Goal: Task Accomplishment & Management: Manage account settings

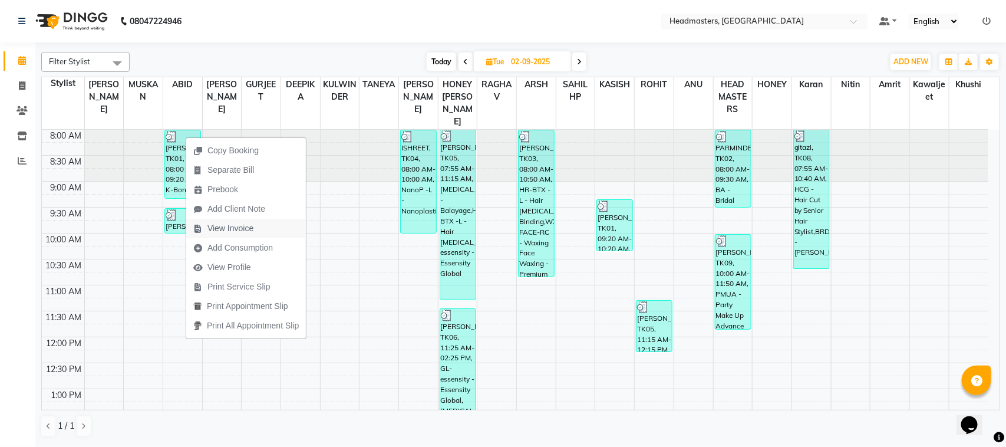
click at [256, 223] on span "View Invoice" at bounding box center [223, 228] width 74 height 19
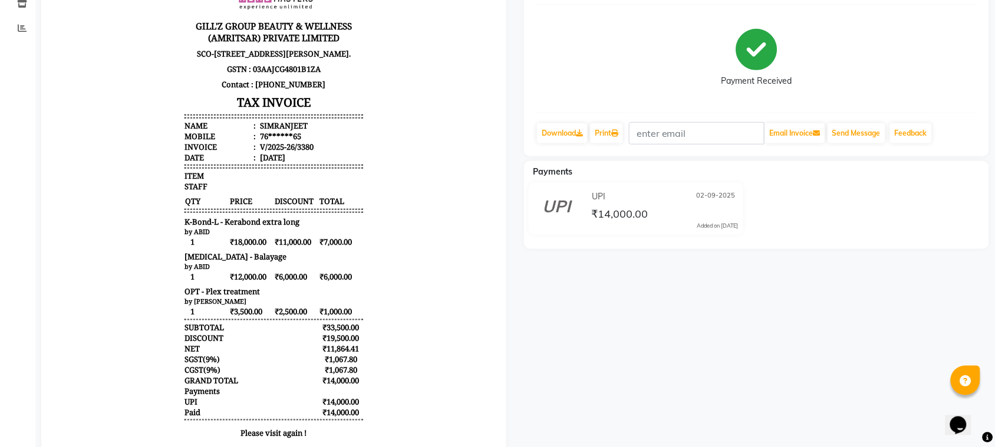
scroll to position [147, 0]
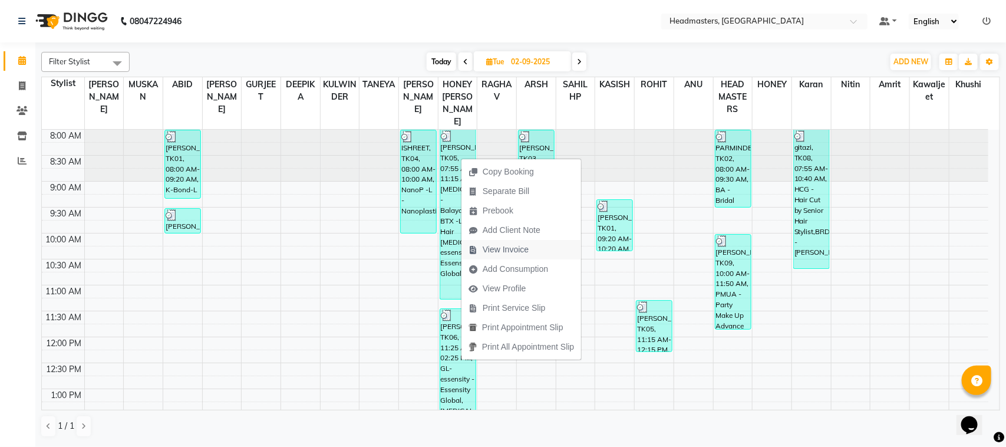
click at [523, 248] on span "View Invoice" at bounding box center [506, 249] width 46 height 12
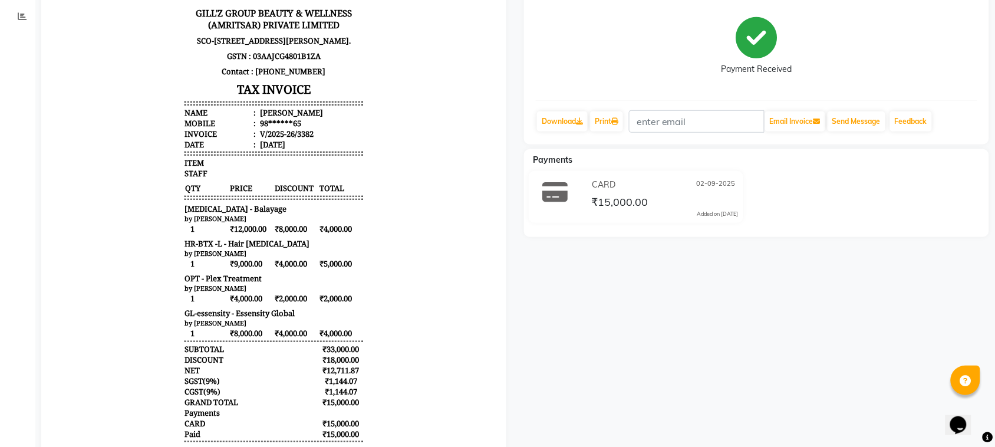
scroll to position [147, 0]
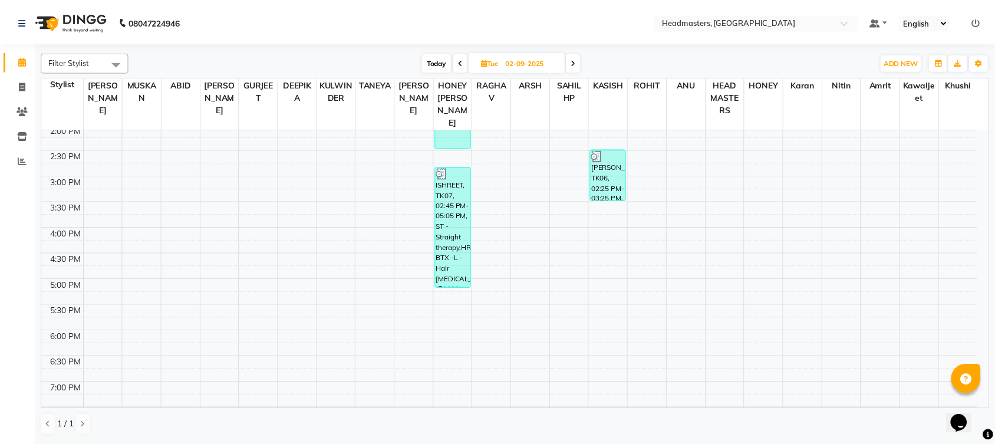
scroll to position [169, 0]
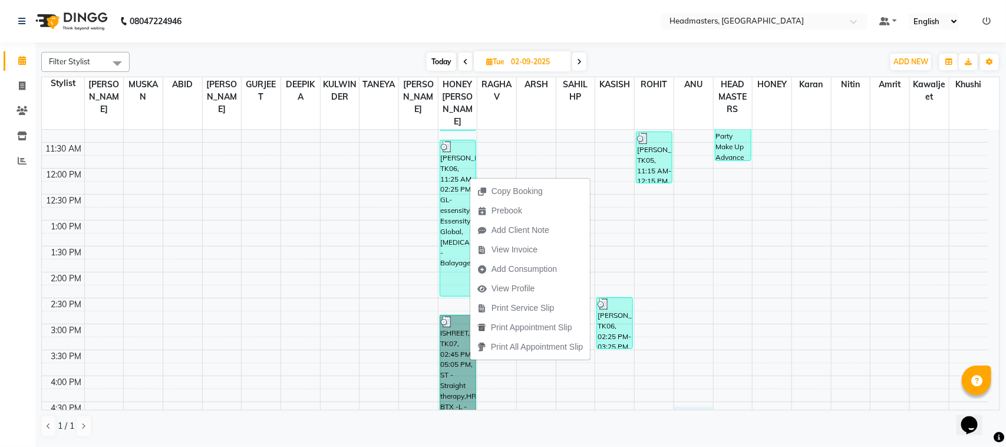
click at [705, 401] on div "8:00 AM 8:30 AM 9:00 AM 9:30 AM 10:00 AM 10:30 AM 11:00 AM 11:30 AM 12:00 PM 12…" at bounding box center [515, 298] width 946 height 674
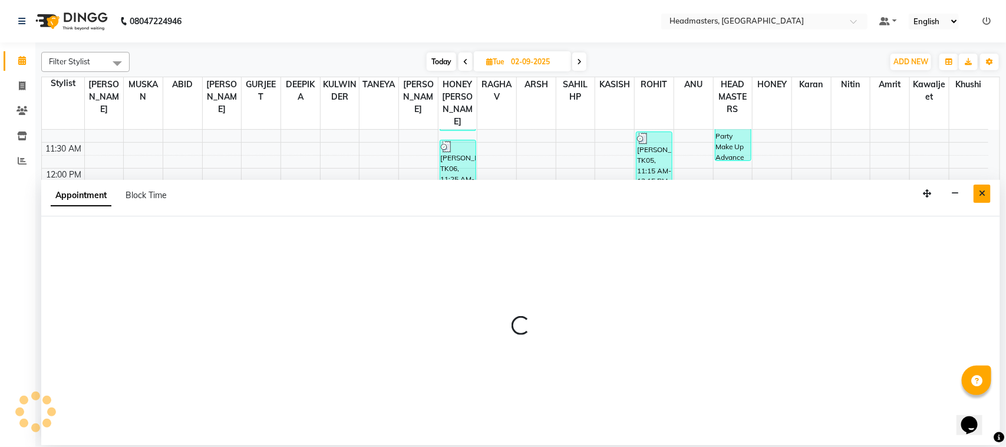
click at [982, 196] on icon "Close" at bounding box center [982, 193] width 6 height 8
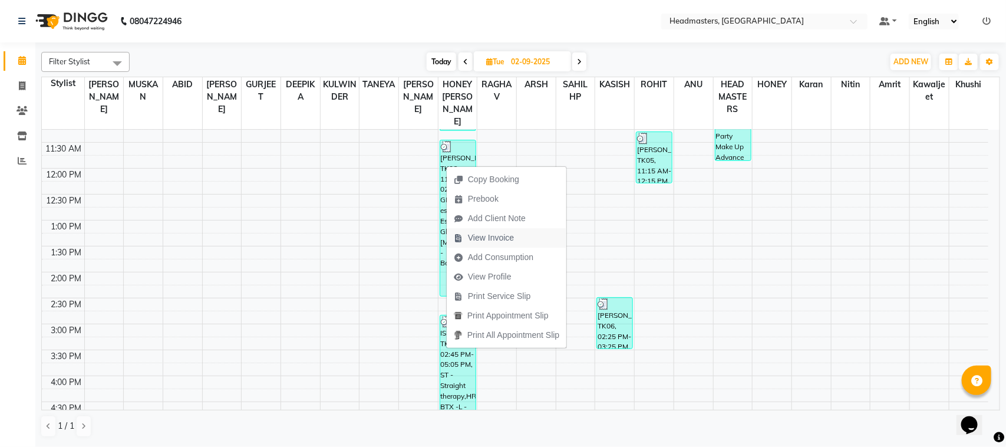
click at [509, 239] on span "View Invoice" at bounding box center [491, 238] width 46 height 12
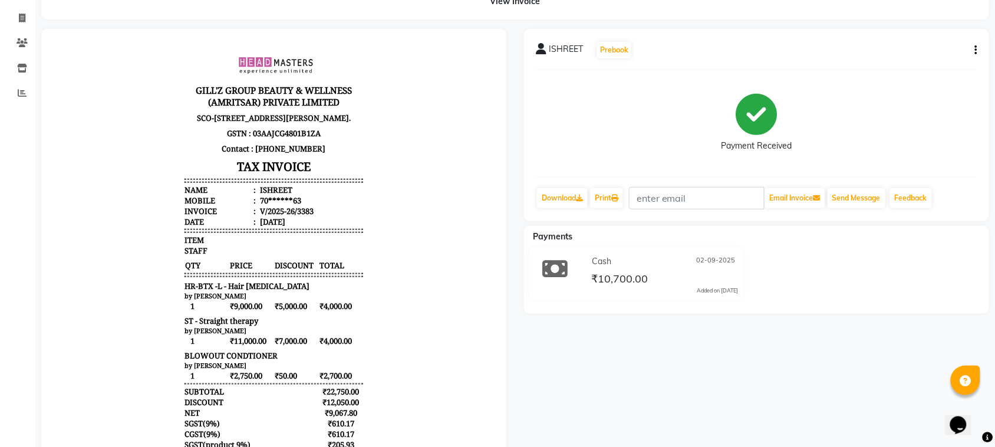
scroll to position [70, 0]
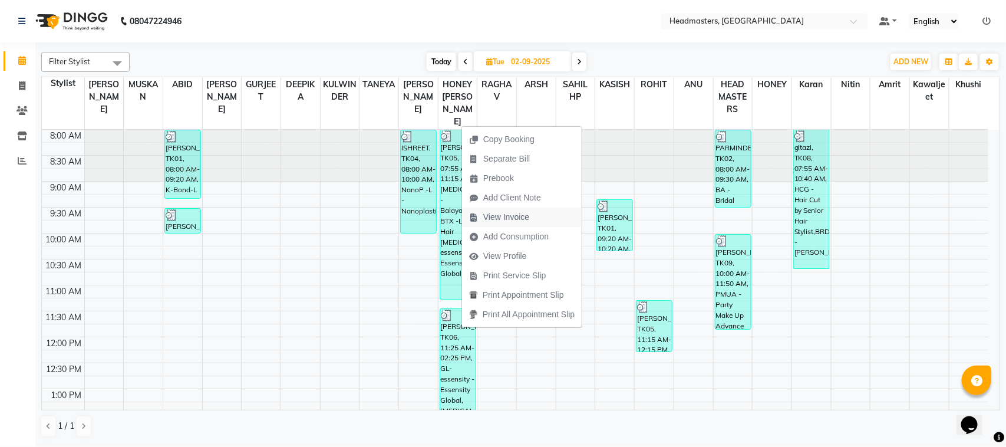
click at [549, 211] on button "View Invoice" at bounding box center [522, 216] width 120 height 19
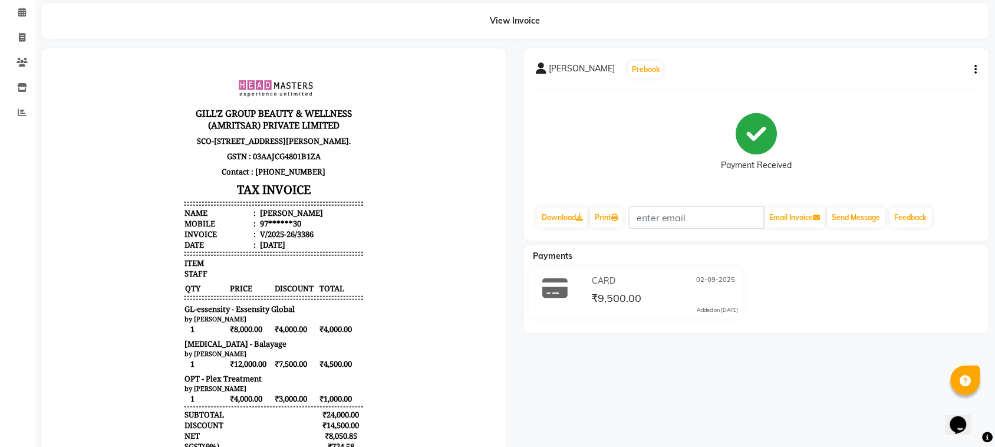
scroll to position [37, 0]
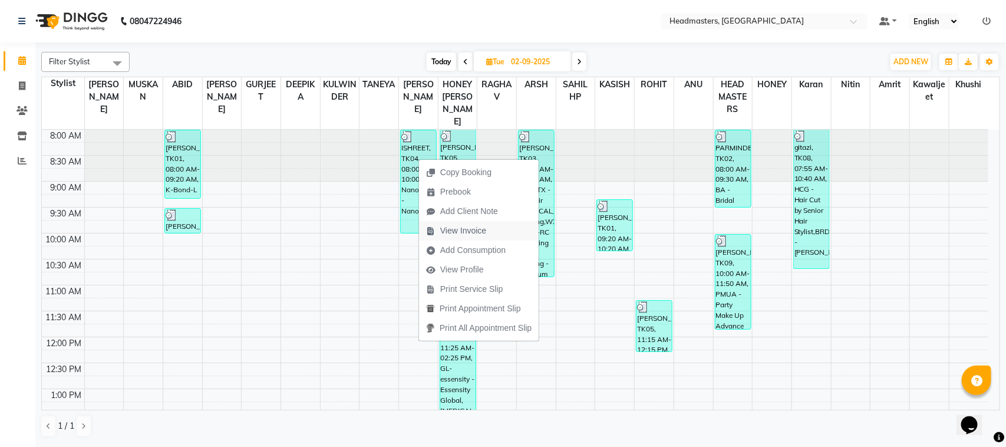
click at [457, 230] on span "View Invoice" at bounding box center [463, 231] width 46 height 12
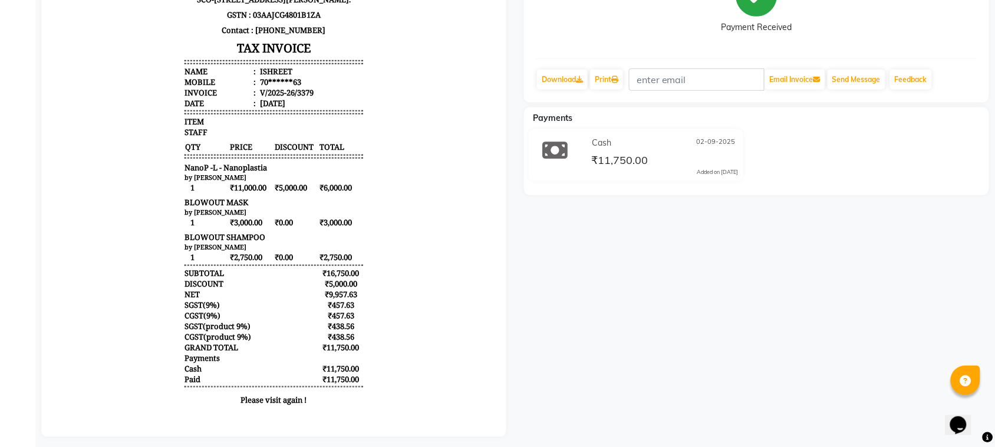
scroll to position [190, 0]
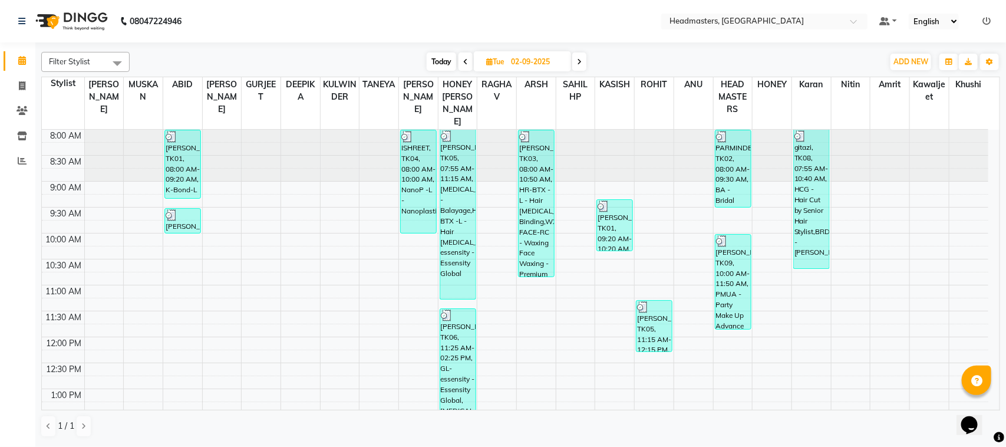
click at [116, 60] on span at bounding box center [117, 63] width 24 height 22
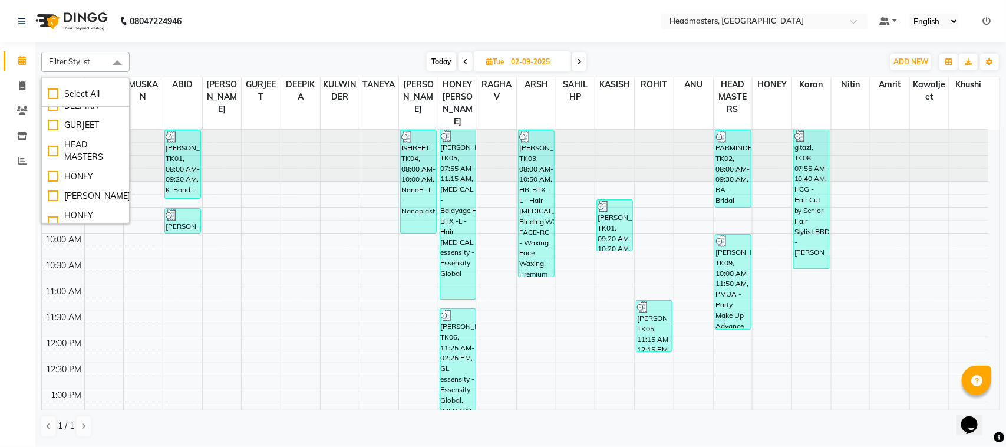
scroll to position [147, 0]
click at [77, 143] on div "[PERSON_NAME]" at bounding box center [85, 137] width 75 height 12
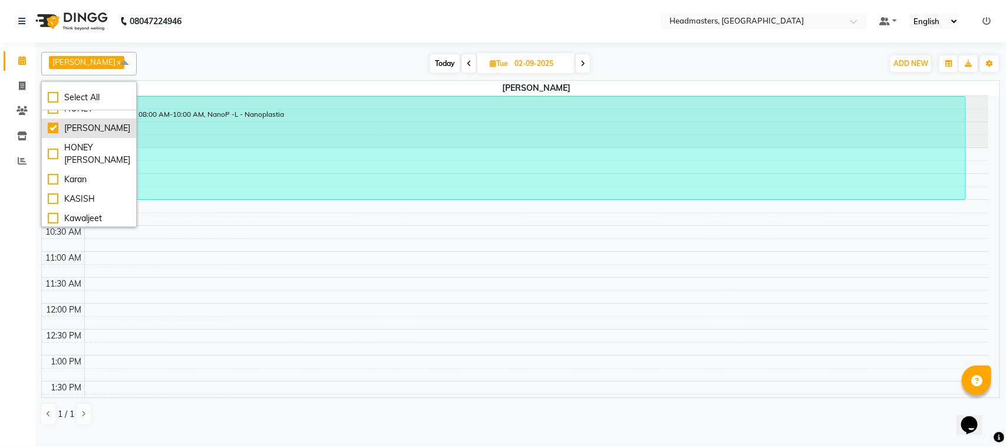
click at [52, 134] on div "[PERSON_NAME]" at bounding box center [89, 128] width 83 height 12
checkbox input "false"
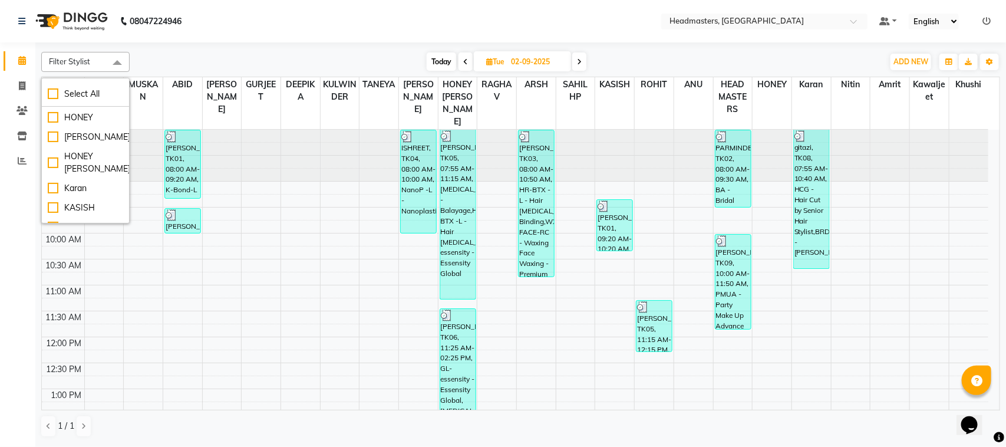
click at [113, 63] on span at bounding box center [117, 63] width 24 height 22
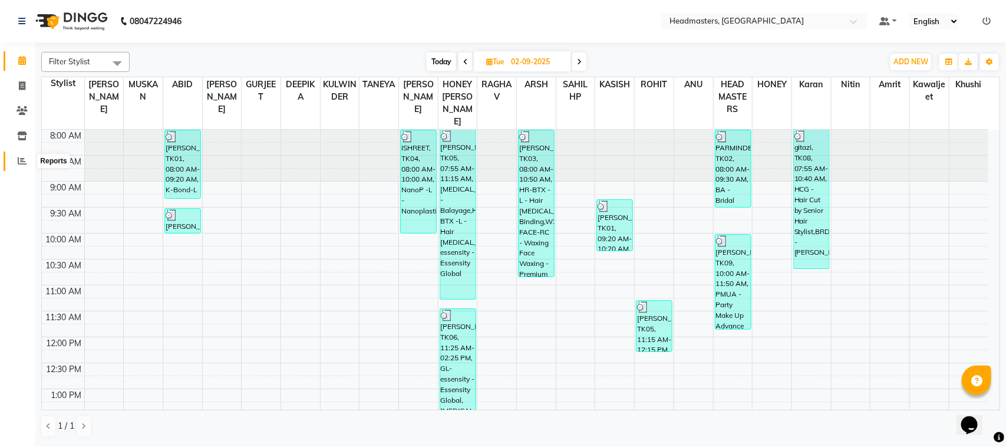
click at [25, 158] on icon at bounding box center [22, 160] width 9 height 9
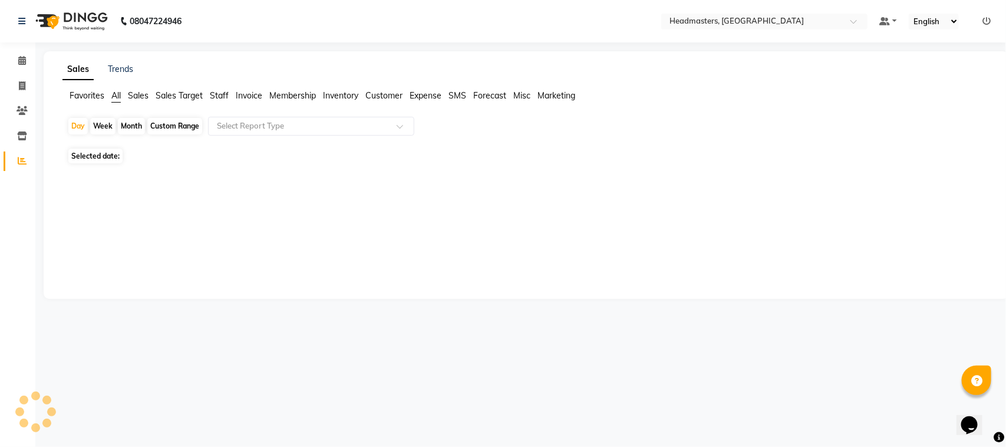
click at [127, 127] on div "Month" at bounding box center [131, 126] width 27 height 17
select select "9"
select select "2025"
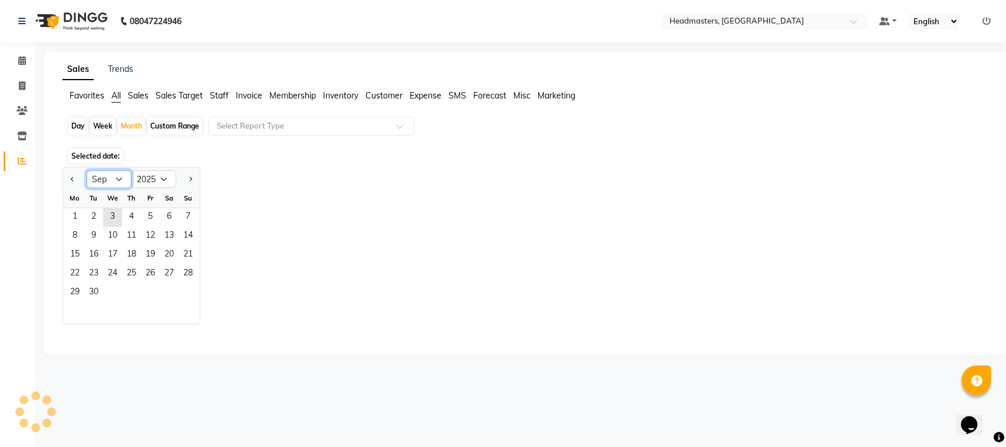
click at [122, 181] on select "Jan Feb Mar Apr May Jun Jul Aug Sep Oct Nov Dec" at bounding box center [109, 179] width 45 height 18
select select "8"
click at [87, 171] on select "Jan Feb Mar Apr May Jun Jul Aug Sep Oct Nov Dec" at bounding box center [109, 179] width 45 height 18
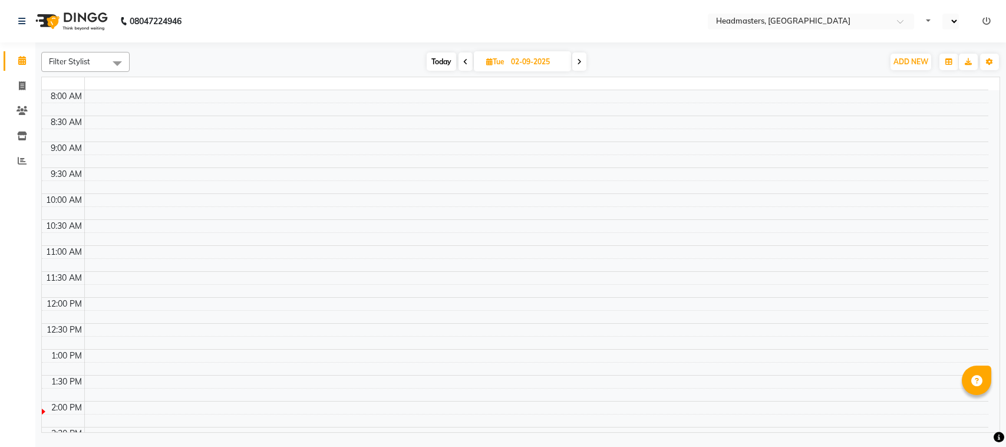
select select "en"
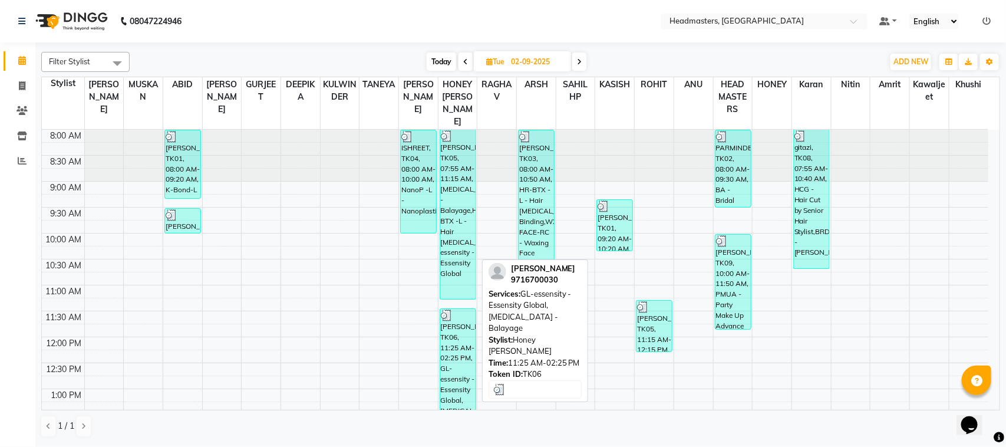
click at [460, 362] on div "[PERSON_NAME], TK06, 11:25 AM-02:25 PM, GL-essensity - Essensity Global,[MEDICA…" at bounding box center [457, 387] width 35 height 156
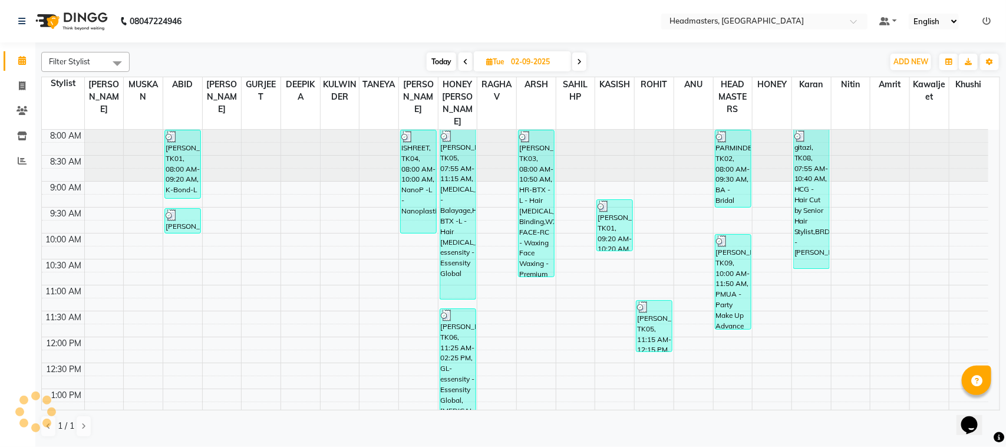
select select "3"
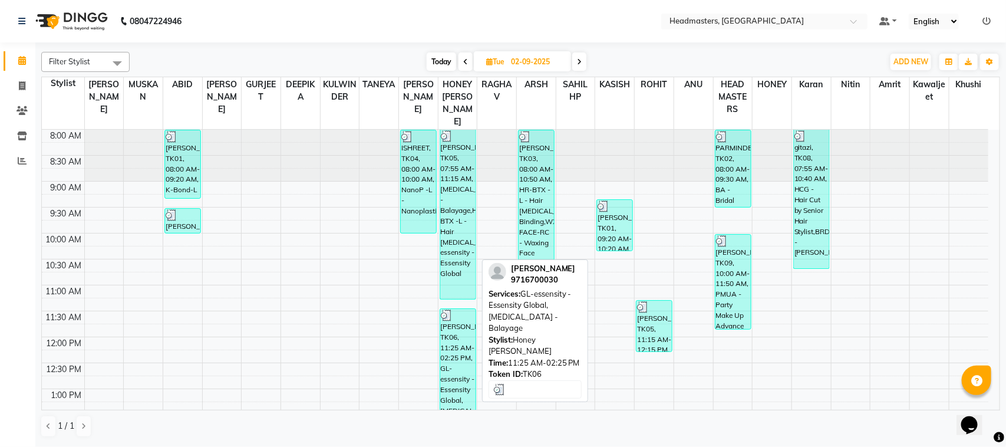
click at [460, 362] on div "[PERSON_NAME], TK06, 11:25 AM-02:25 PM, GL-essensity - Essensity Global,[MEDICA…" at bounding box center [457, 387] width 35 height 156
select select "3"
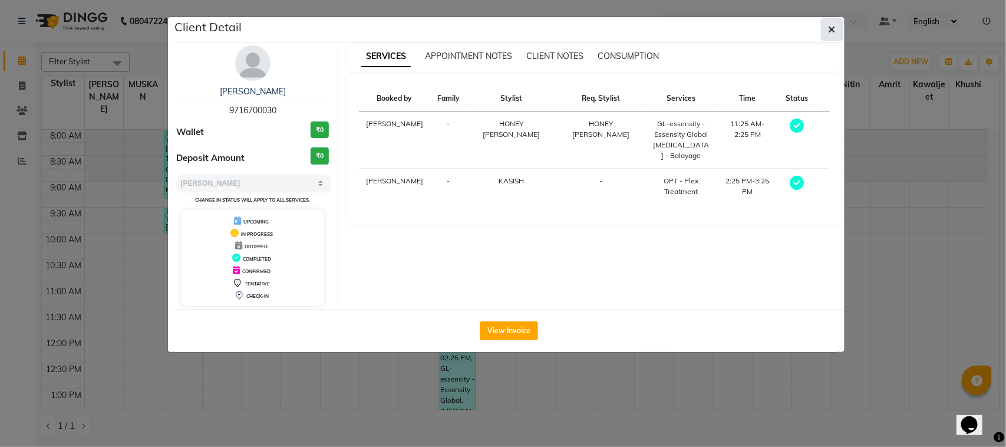
click at [830, 32] on icon "button" at bounding box center [832, 29] width 7 height 9
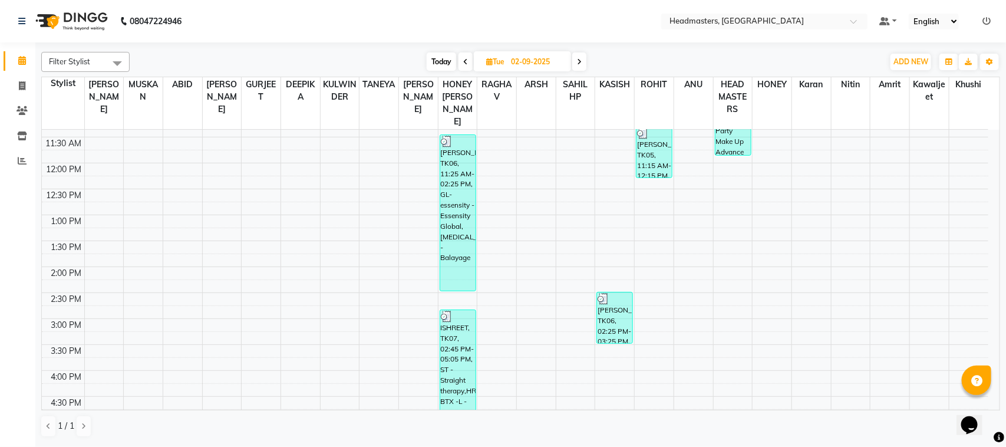
scroll to position [180, 0]
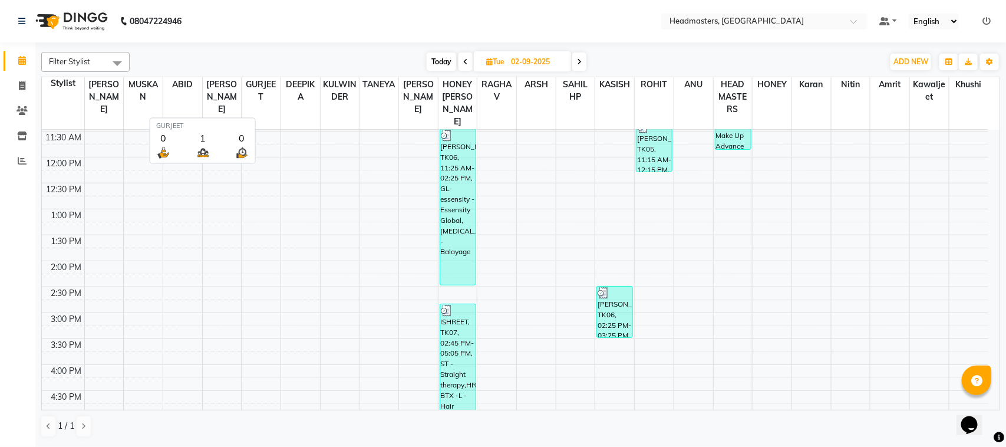
drag, startPoint x: 275, startPoint y: 89, endPoint x: 253, endPoint y: 95, distance: 22.2
click at [253, 95] on span "GURJEET" at bounding box center [261, 90] width 39 height 27
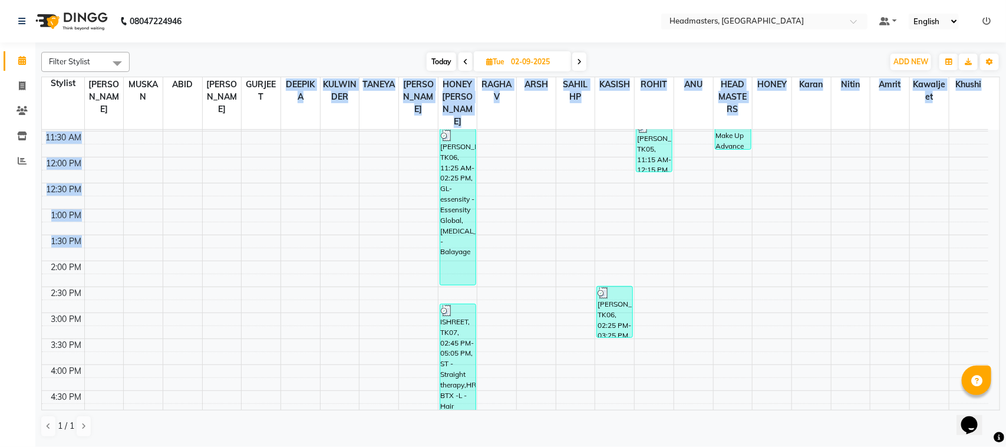
drag, startPoint x: 278, startPoint y: 91, endPoint x: 334, endPoint y: 246, distance: 164.6
click at [334, 246] on table "Stylist [PERSON_NAME] [PERSON_NAME] [PERSON_NAME] [PERSON_NAME] DEEPIKA [PERSON…" at bounding box center [520, 244] width 959 height 334
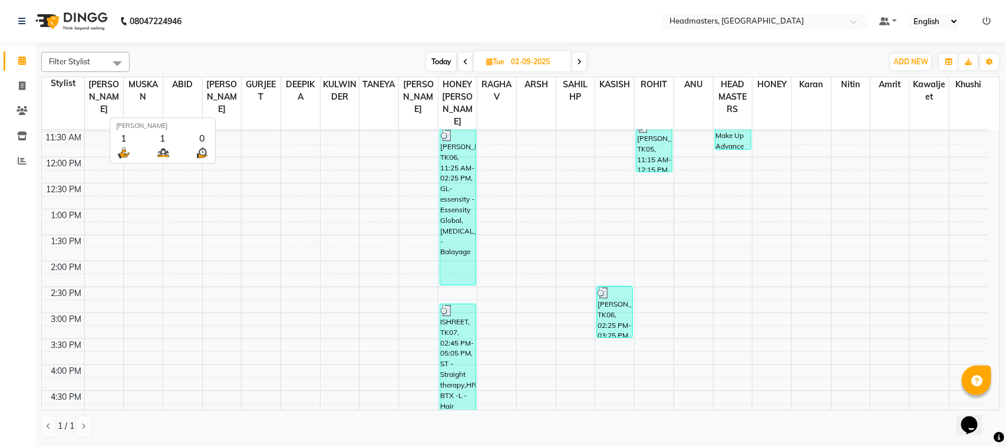
click at [217, 116] on th "[PERSON_NAME]" at bounding box center [221, 103] width 39 height 52
click at [233, 174] on div "8:00 AM 8:30 AM 9:00 AM 9:30 AM 10:00 AM 10:30 AM 11:00 AM 11:30 AM 12:00 PM 12…" at bounding box center [515, 287] width 946 height 674
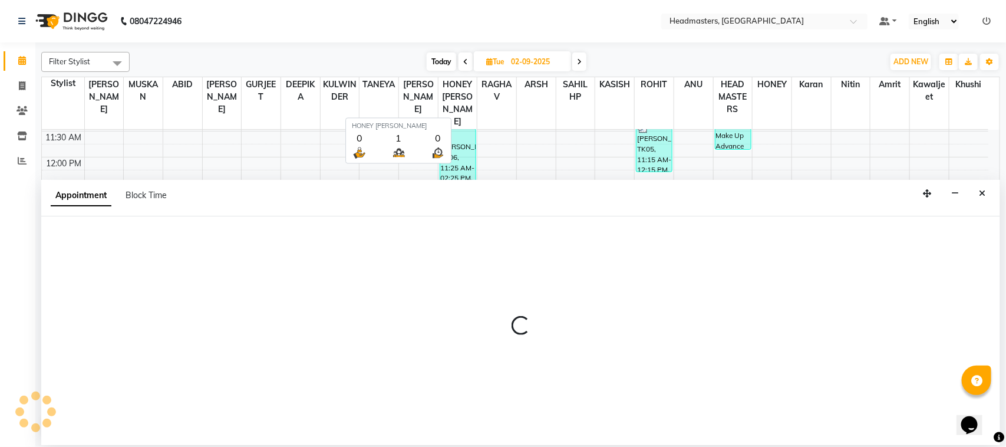
select select "60609"
select select "tentative"
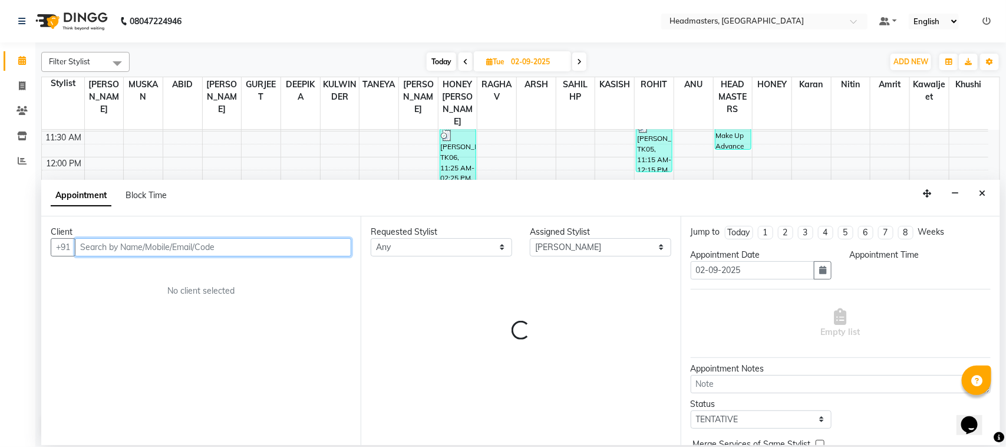
select select "750"
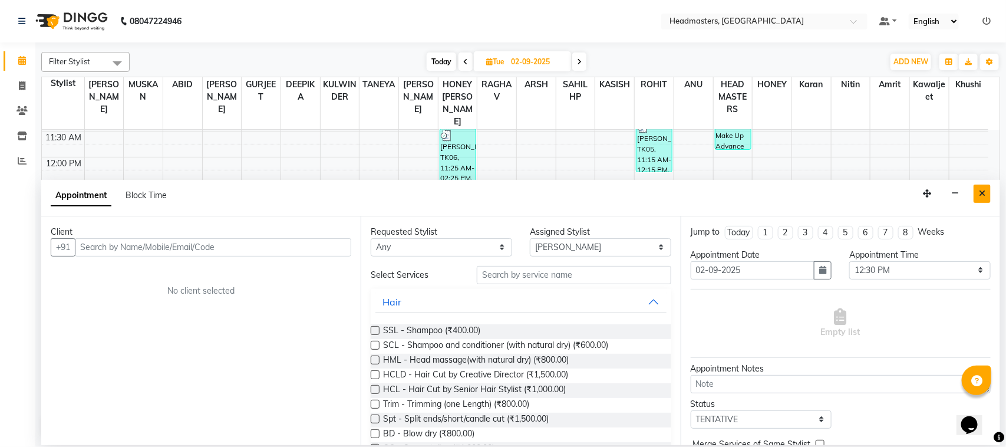
click at [975, 186] on button "Close" at bounding box center [982, 193] width 17 height 18
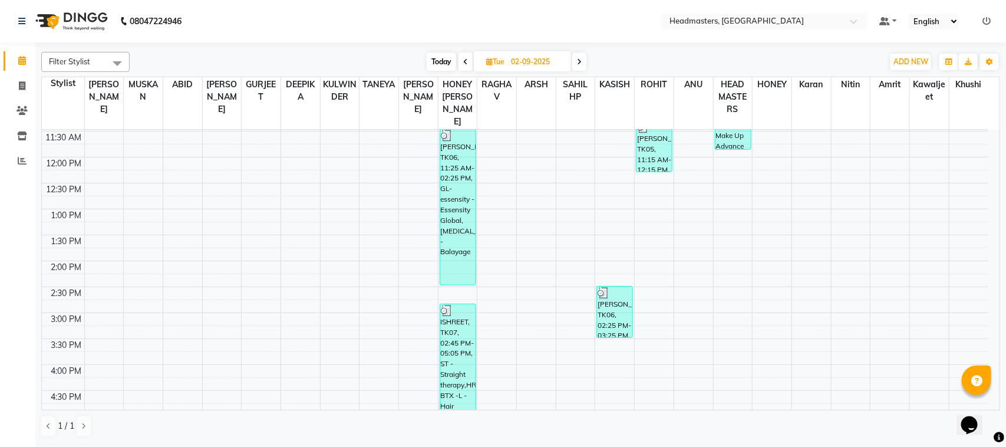
click at [461, 61] on span at bounding box center [465, 61] width 14 height 18
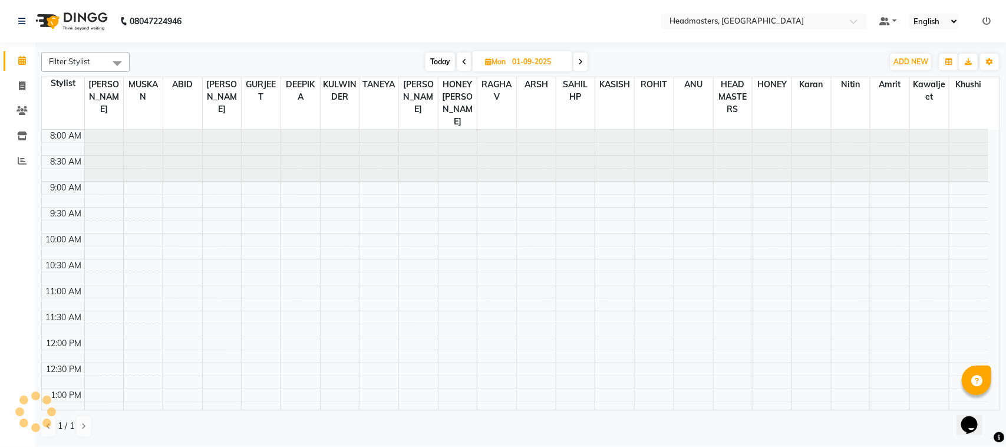
scroll to position [367, 0]
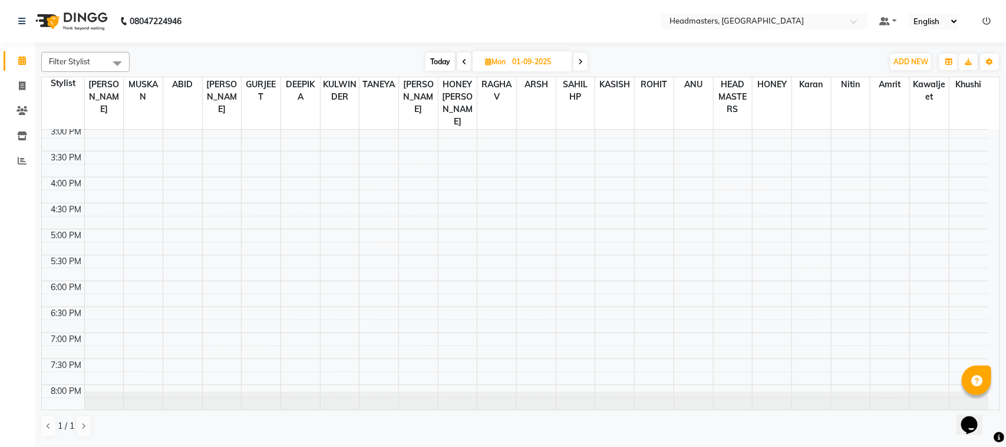
click at [466, 60] on icon at bounding box center [464, 61] width 5 height 7
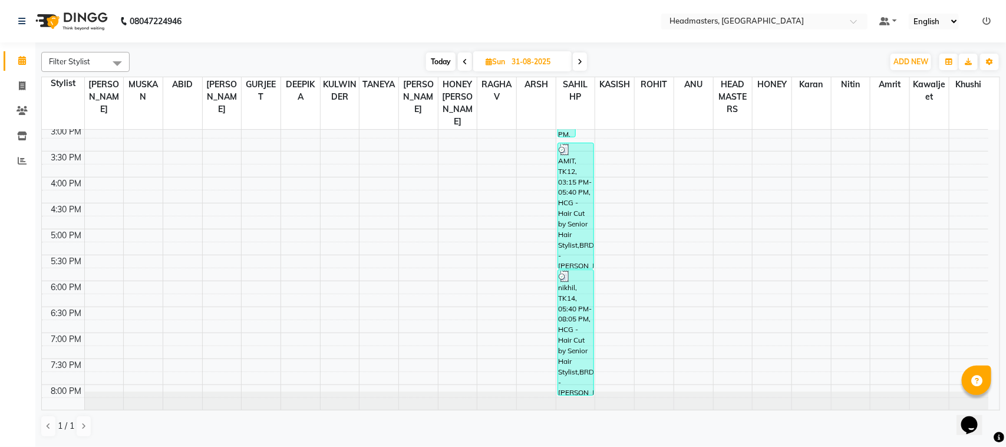
click at [466, 60] on icon at bounding box center [465, 61] width 5 height 7
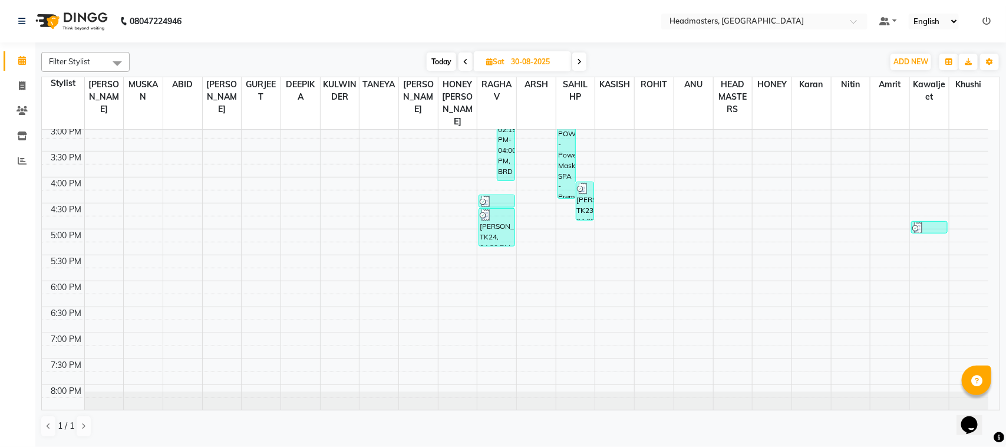
click at [466, 60] on icon at bounding box center [465, 61] width 5 height 7
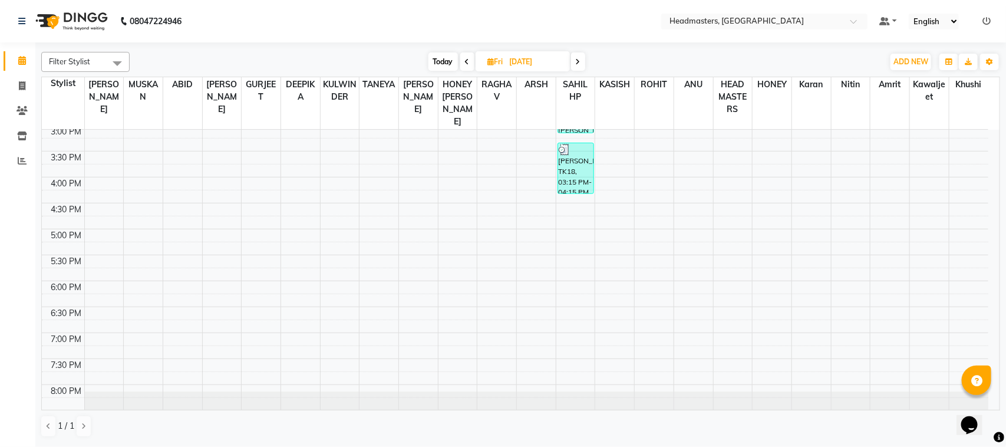
click at [466, 60] on icon at bounding box center [467, 61] width 5 height 7
click at [466, 60] on icon at bounding box center [465, 61] width 5 height 7
click at [466, 60] on span at bounding box center [464, 61] width 14 height 18
click at [466, 60] on icon at bounding box center [465, 61] width 5 height 7
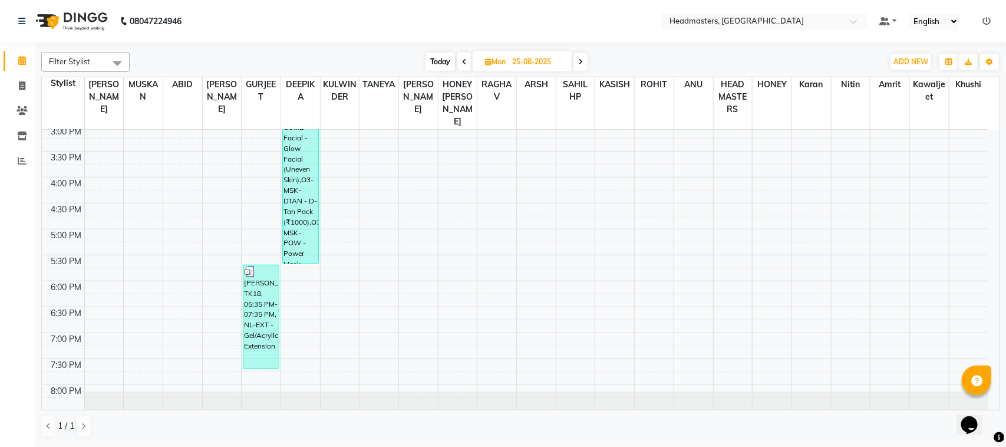
click at [466, 60] on icon at bounding box center [464, 61] width 5 height 7
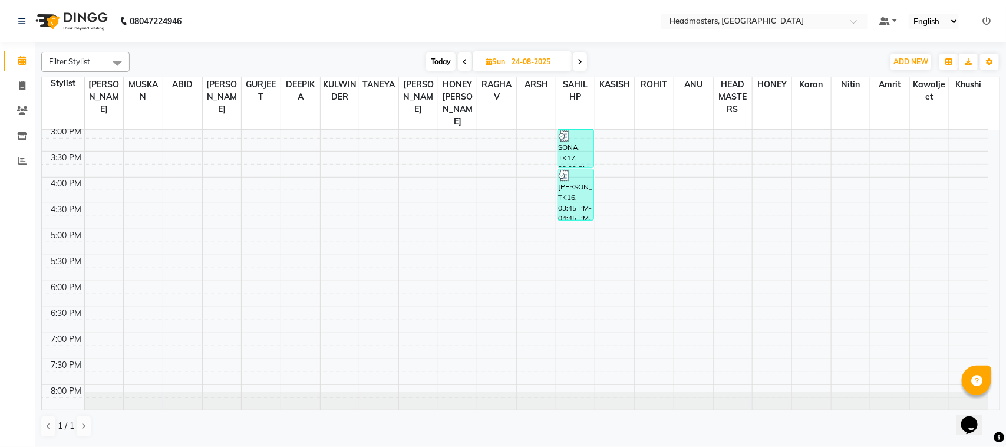
click at [466, 60] on icon at bounding box center [465, 61] width 5 height 7
type input "23-08-2025"
click at [568, 62] on span "[DATE]" at bounding box center [522, 61] width 97 height 20
click at [557, 62] on input "23-08-2025" at bounding box center [536, 62] width 59 height 18
select select "8"
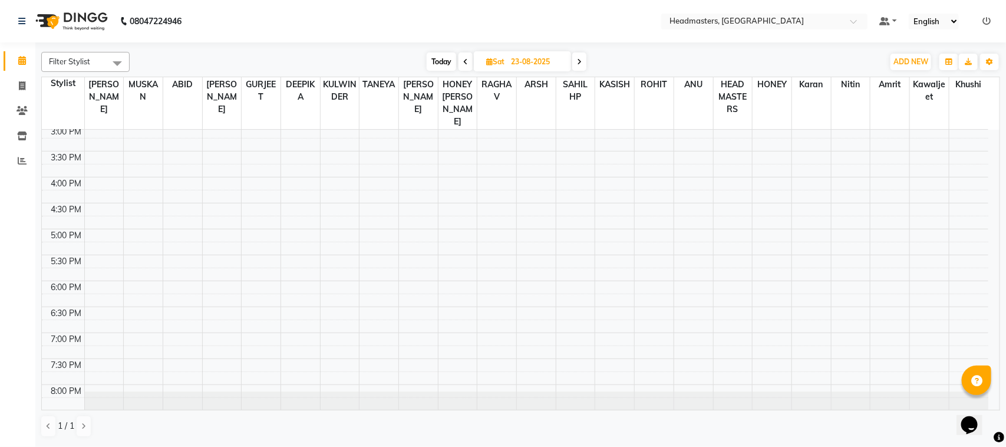
select select "2025"
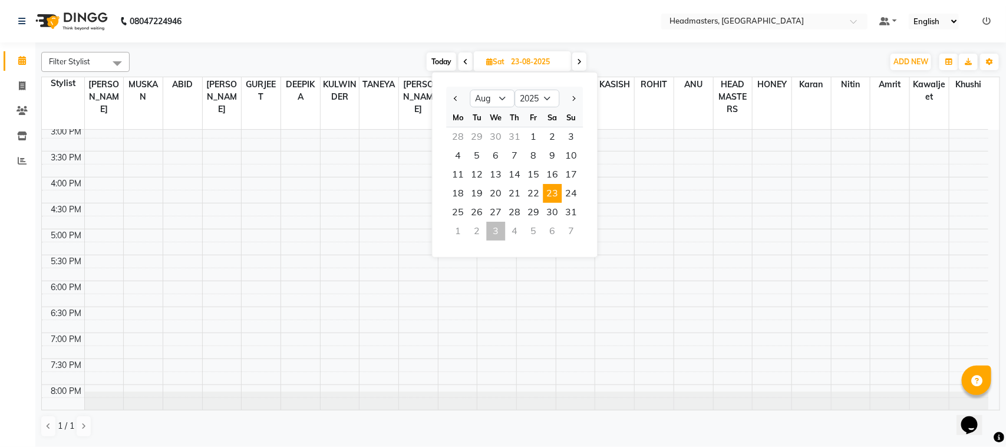
click at [499, 229] on div "3" at bounding box center [496, 231] width 19 height 19
type input "[DATE]"
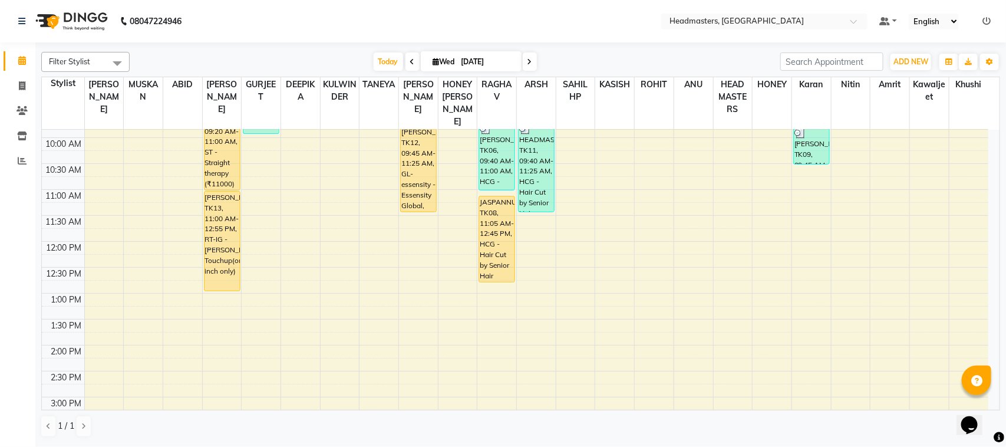
scroll to position [0, 0]
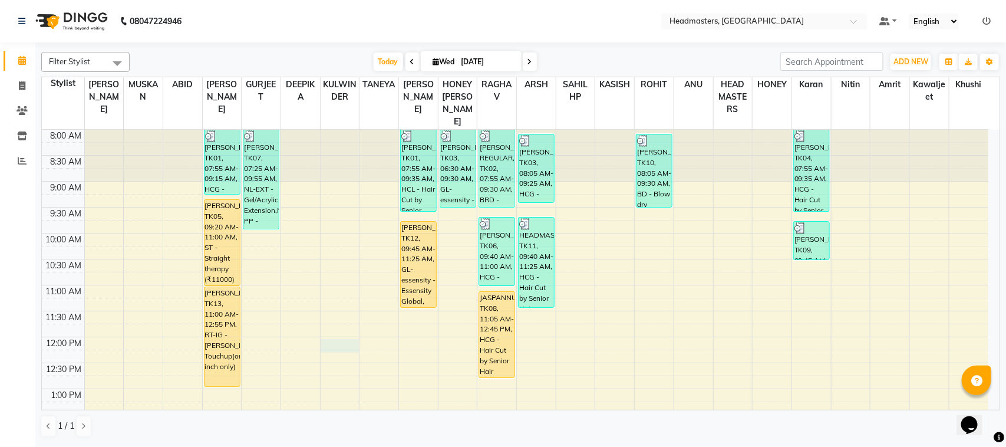
select select "60634"
select select "720"
select select "tentative"
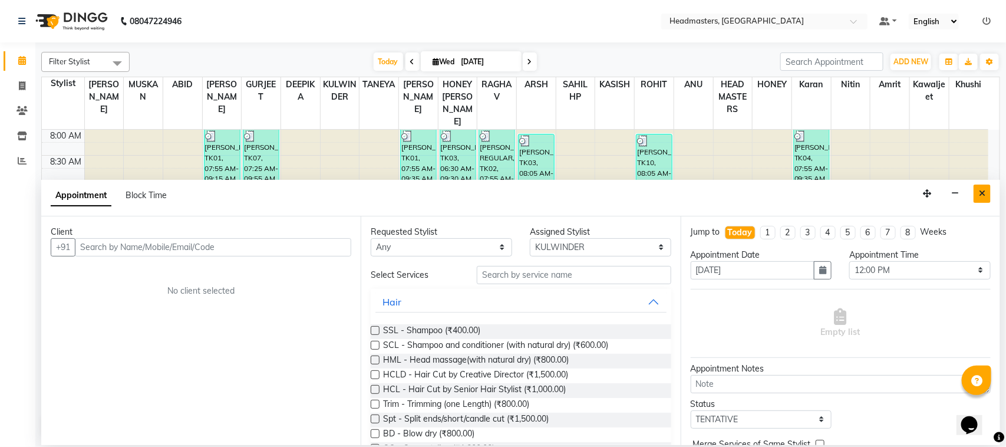
click at [985, 198] on button "Close" at bounding box center [982, 193] width 17 height 18
